Goal: Browse casually: Explore the website without a specific task or goal

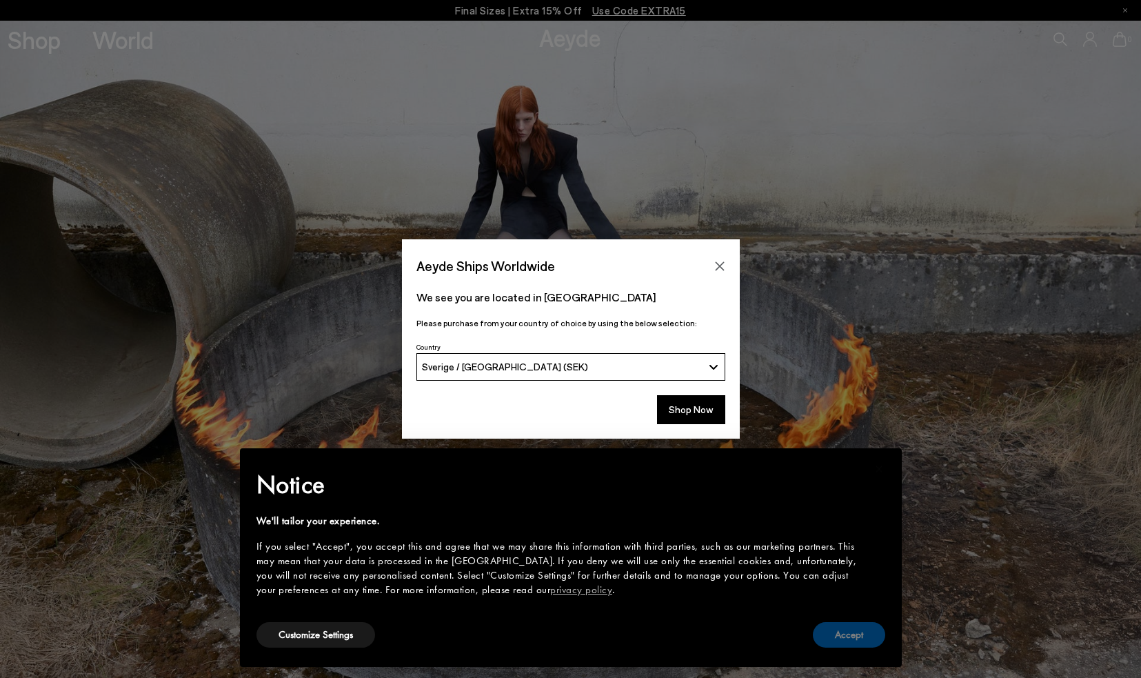
click at [863, 630] on button "Accept" at bounding box center [849, 635] width 72 height 26
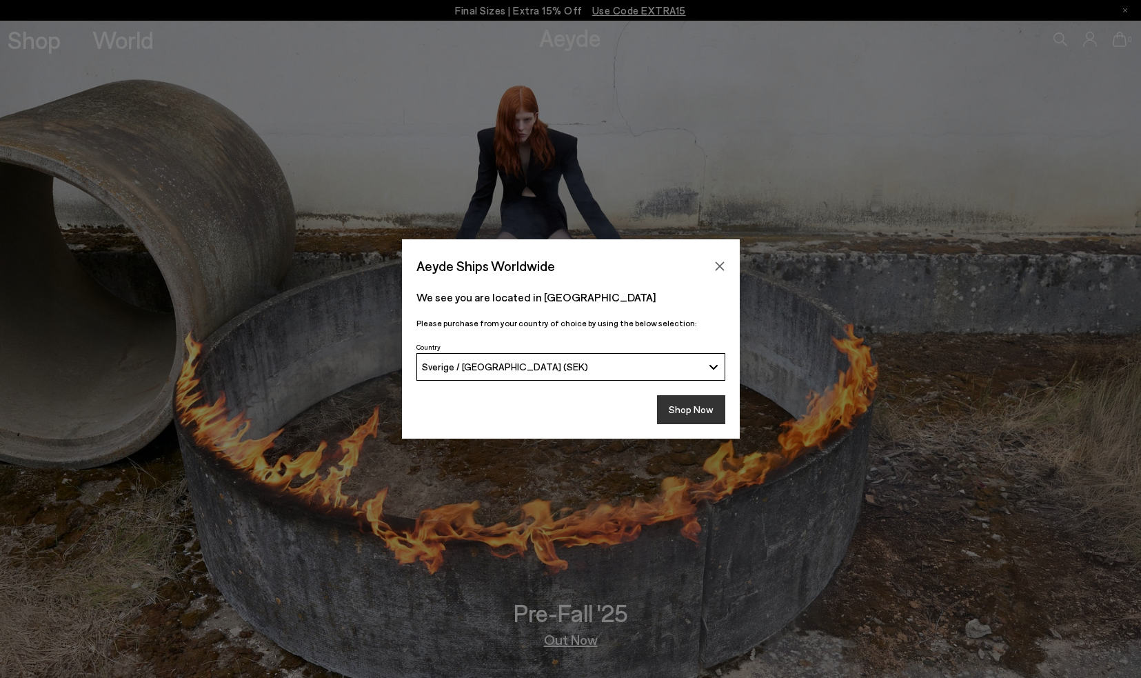
click at [701, 396] on button "Shop Now" at bounding box center [691, 409] width 68 height 29
click at [708, 416] on button "Shop Now" at bounding box center [691, 409] width 68 height 29
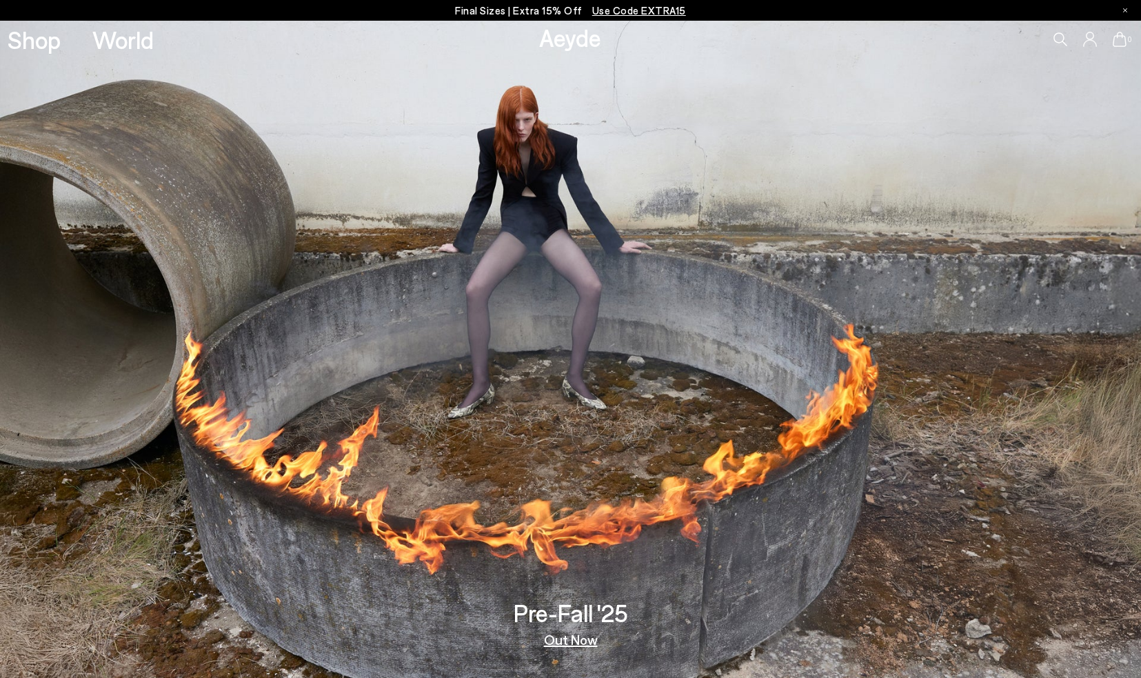
click at [34, 40] on link "Shop" at bounding box center [34, 40] width 53 height 24
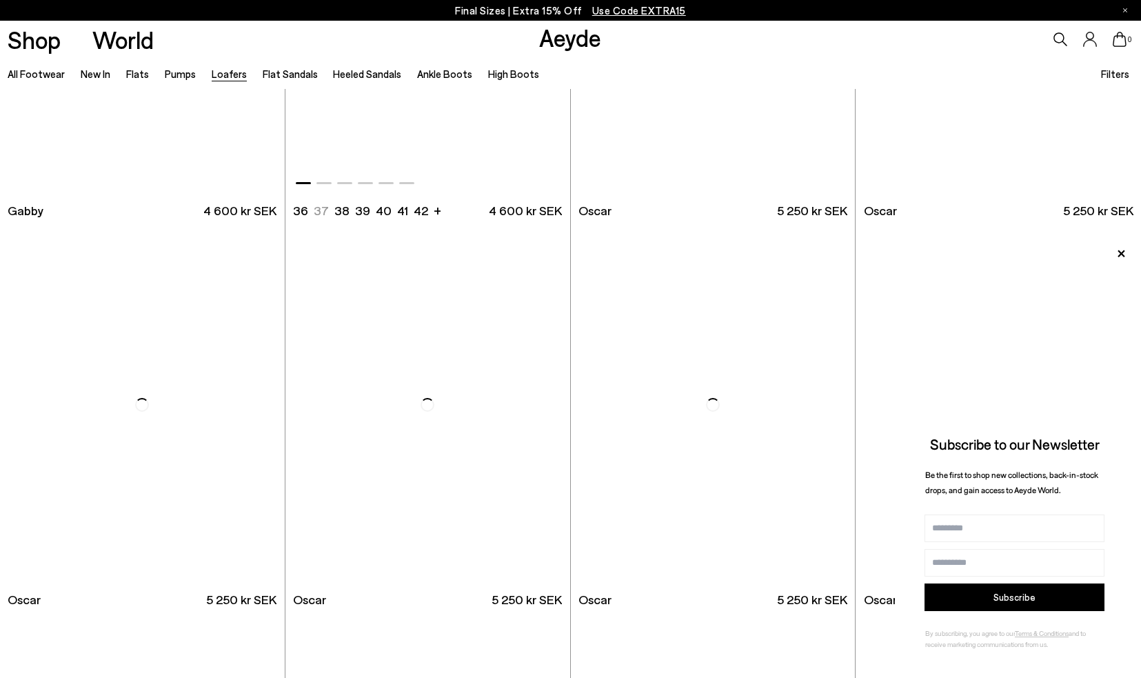
scroll to position [2110, 0]
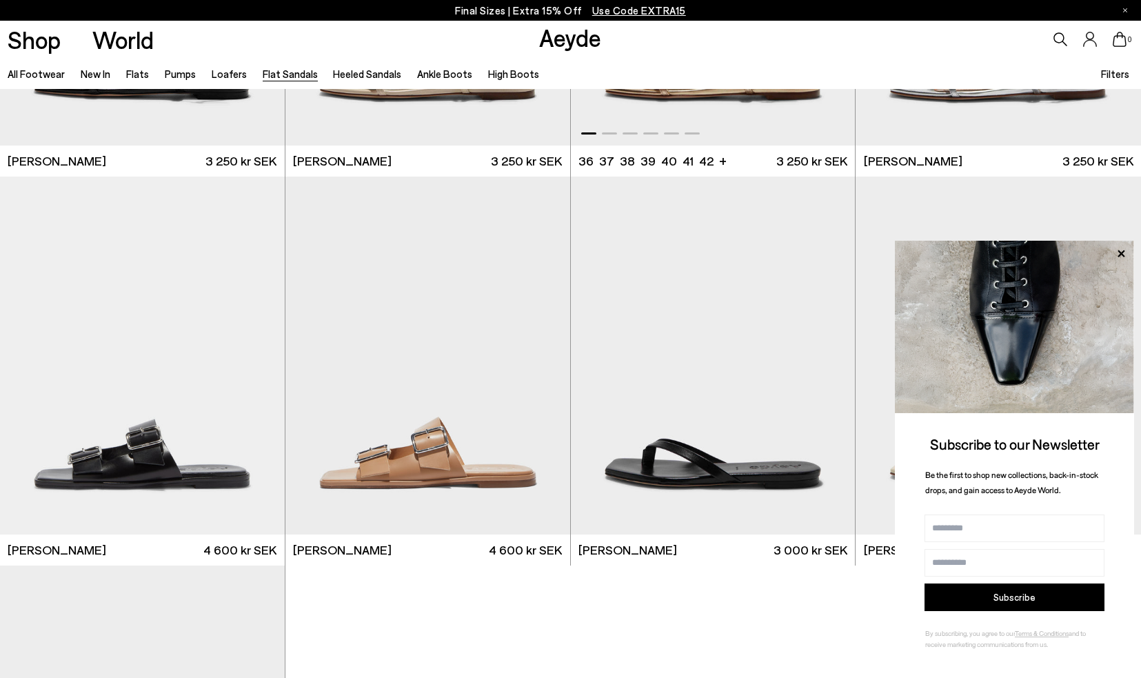
scroll to position [1834, 0]
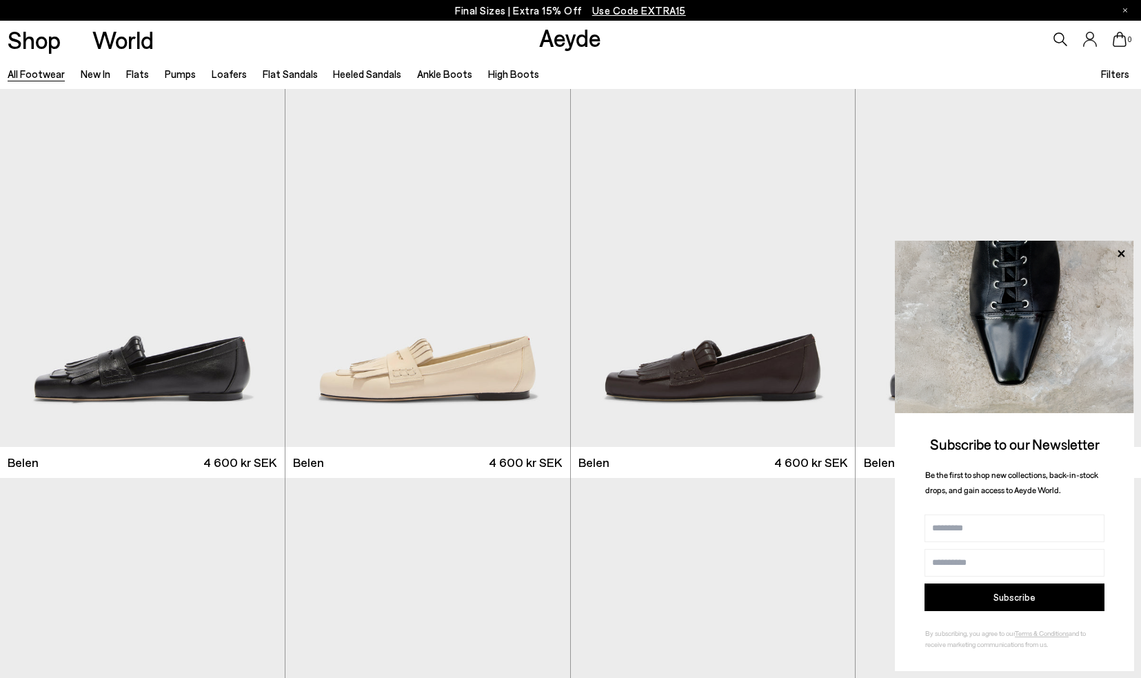
drag, startPoint x: 0, startPoint y: 0, endPoint x: 486, endPoint y: 87, distance: 493.3
click at [486, 87] on ul "All Footwear New In Flats Pumps Loafers Flat Sandals Heeled Sandals Ankle Boots…" at bounding box center [281, 73] width 547 height 31
drag, startPoint x: 486, startPoint y: 87, endPoint x: 485, endPoint y: 79, distance: 8.3
click at [488, 79] on link "High Boots" at bounding box center [513, 74] width 51 height 12
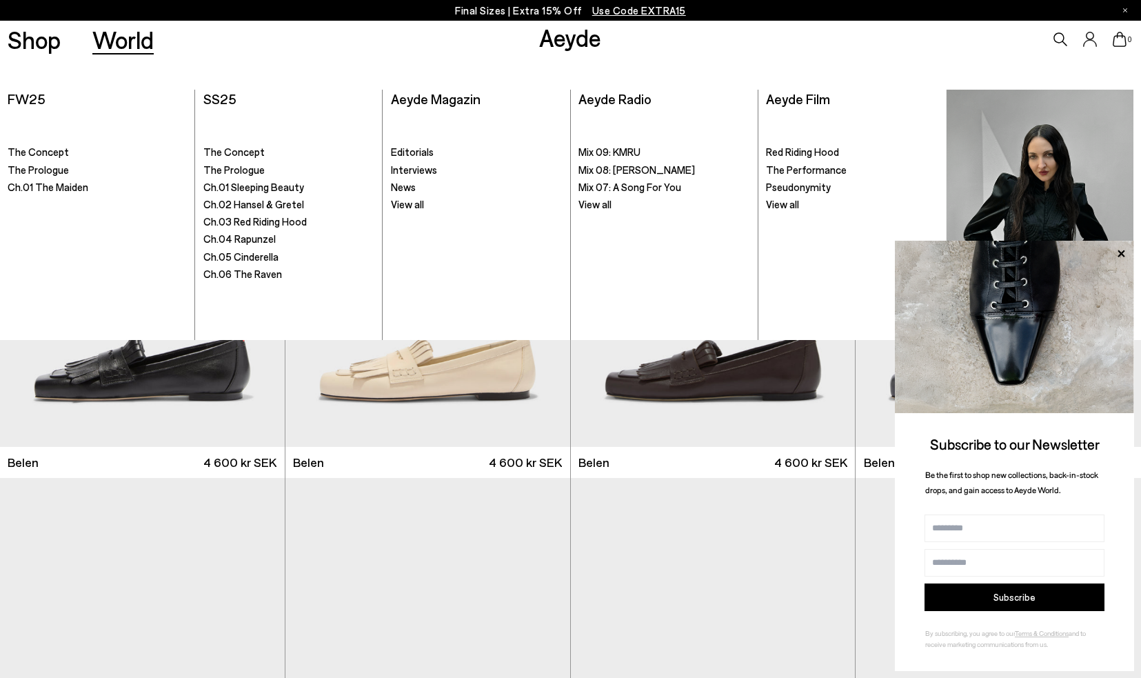
click at [122, 43] on link "World" at bounding box center [122, 40] width 61 height 24
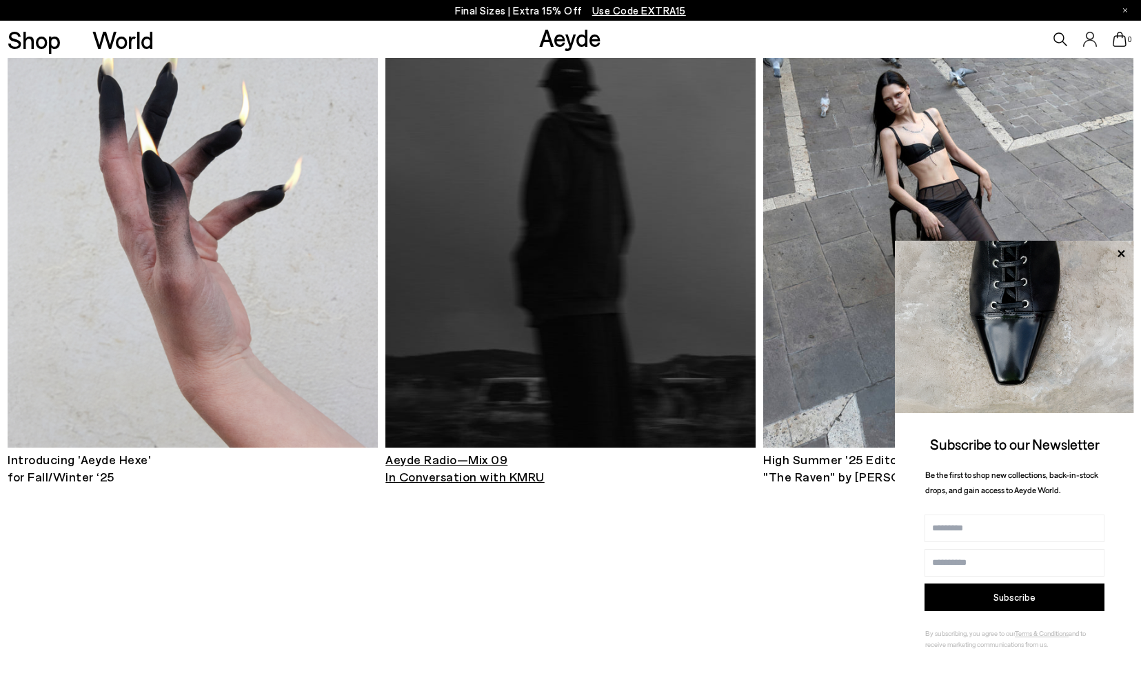
scroll to position [752, 0]
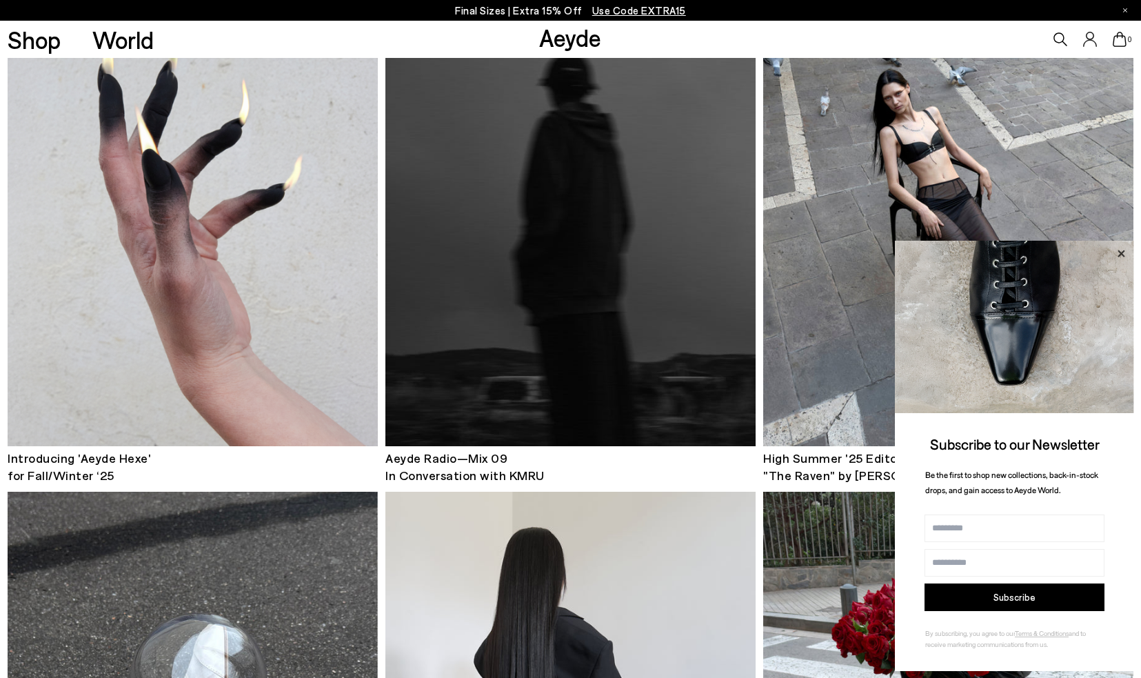
click at [1123, 256] on icon at bounding box center [1121, 253] width 7 height 7
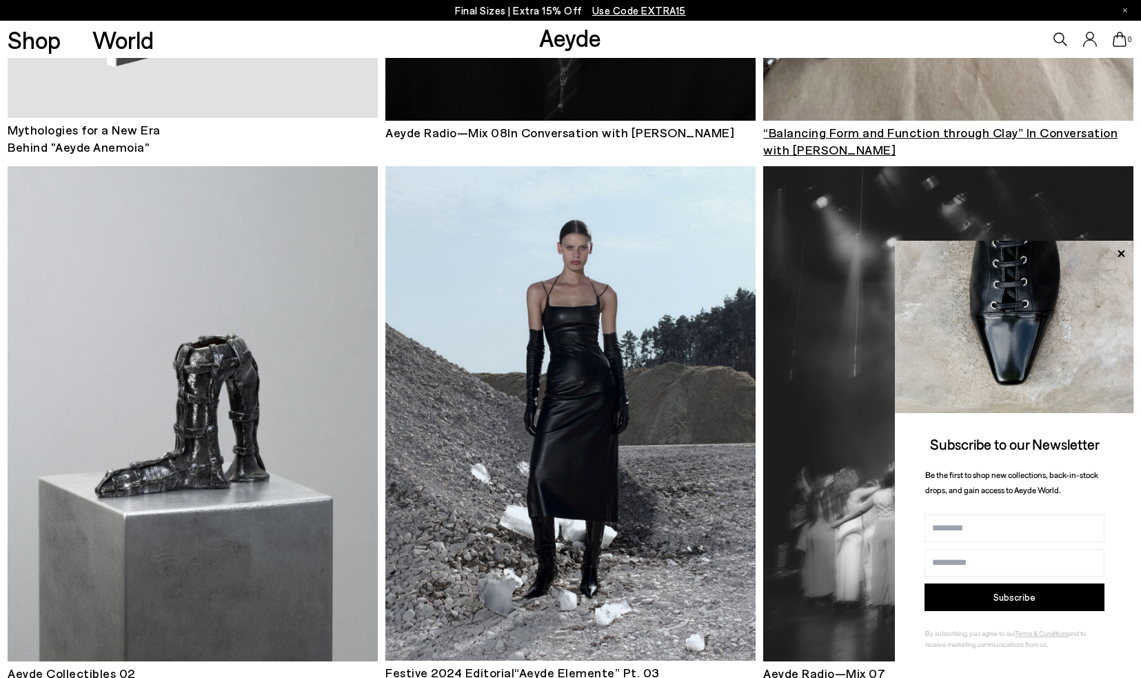
scroll to position [2773, 0]
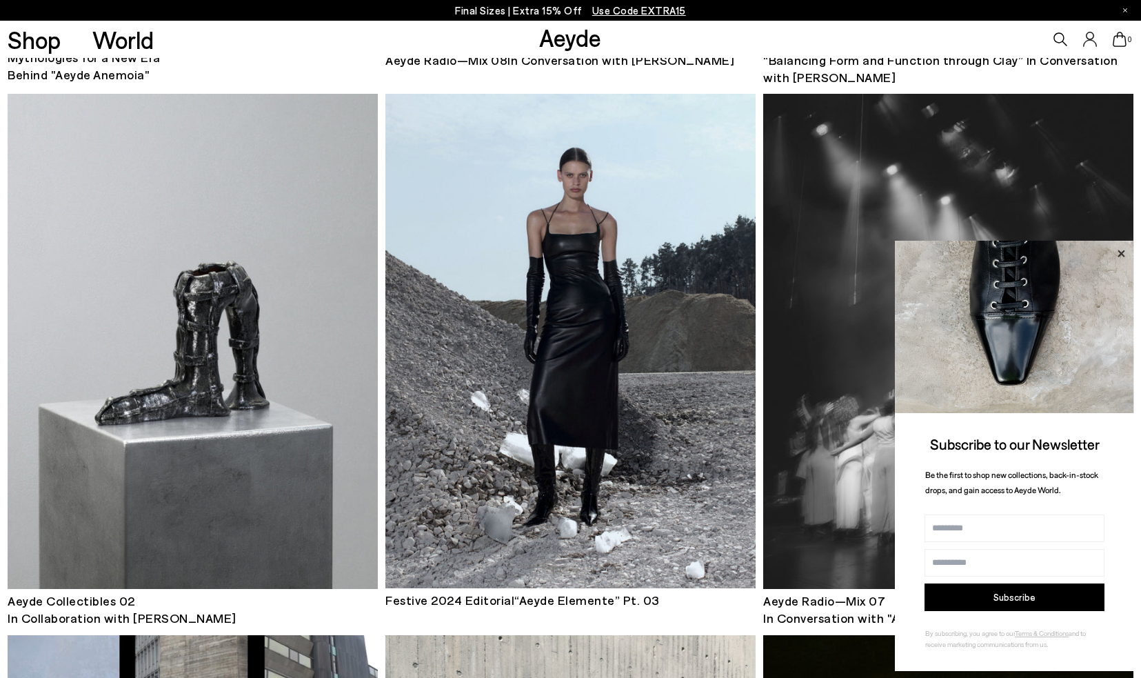
click at [1119, 255] on icon at bounding box center [1121, 254] width 18 height 18
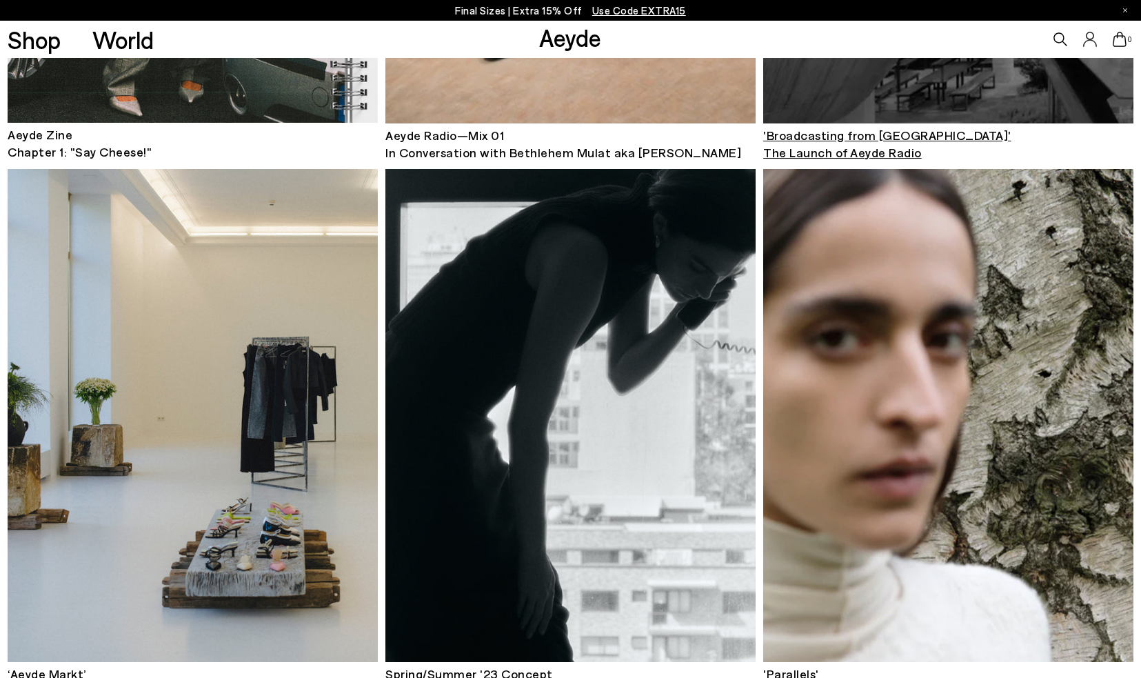
scroll to position [8140, 0]
